Goal: Navigation & Orientation: Find specific page/section

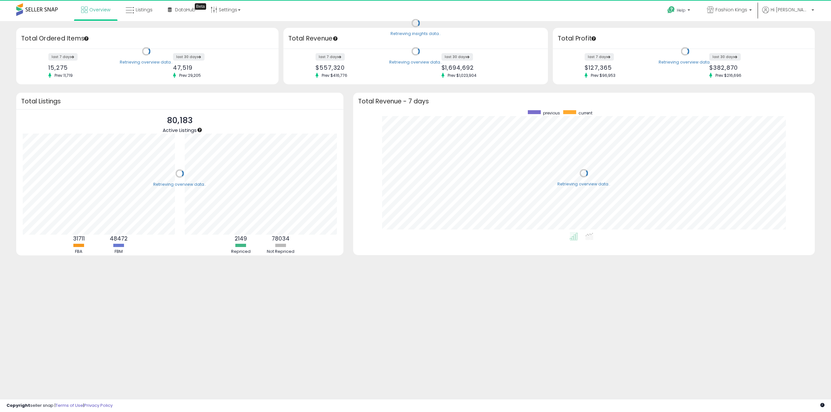
scroll to position [123, 448]
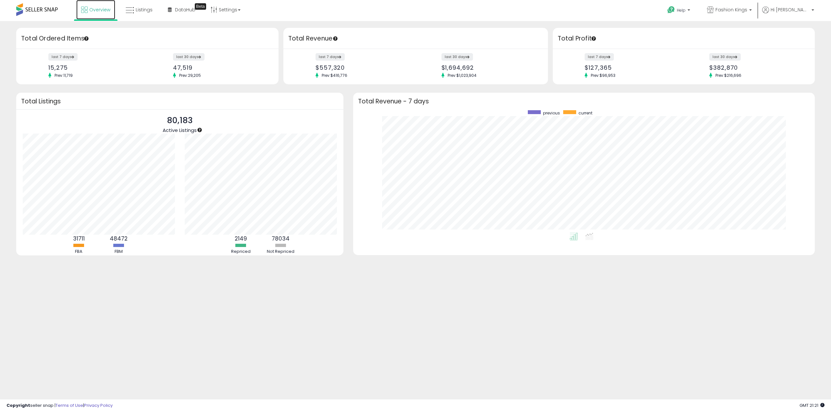
click at [102, 8] on span "Overview" at bounding box center [99, 9] width 21 height 6
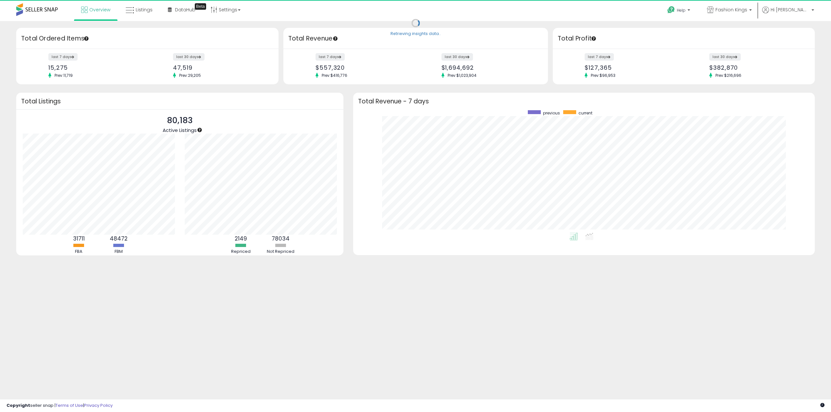
scroll to position [123, 448]
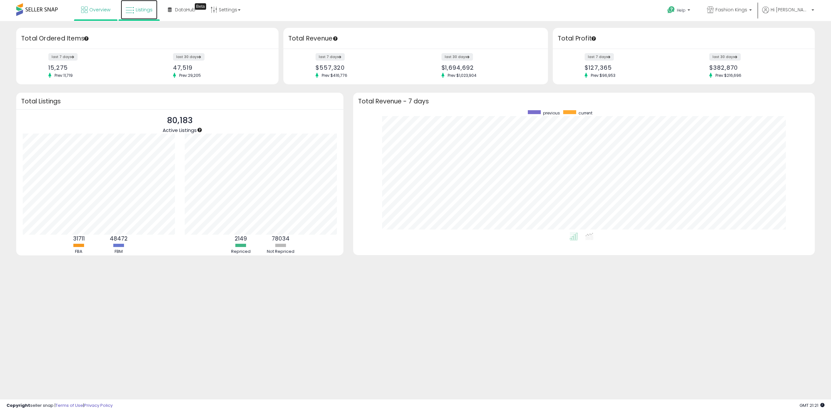
click at [151, 8] on span "Listings" at bounding box center [144, 9] width 17 height 6
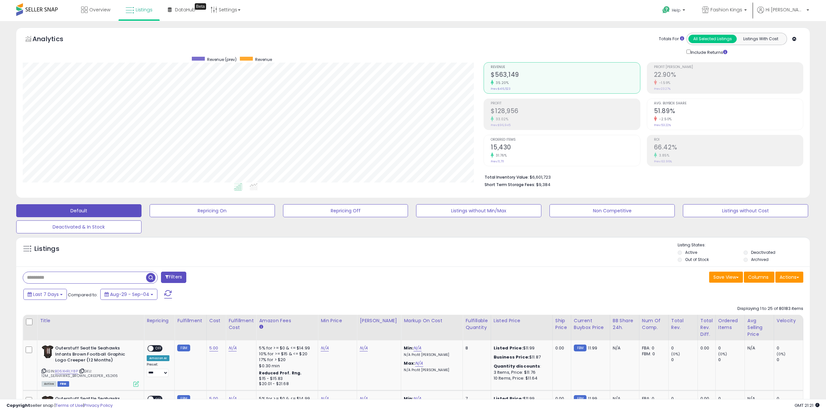
scroll to position [133, 461]
